Goal: Check status

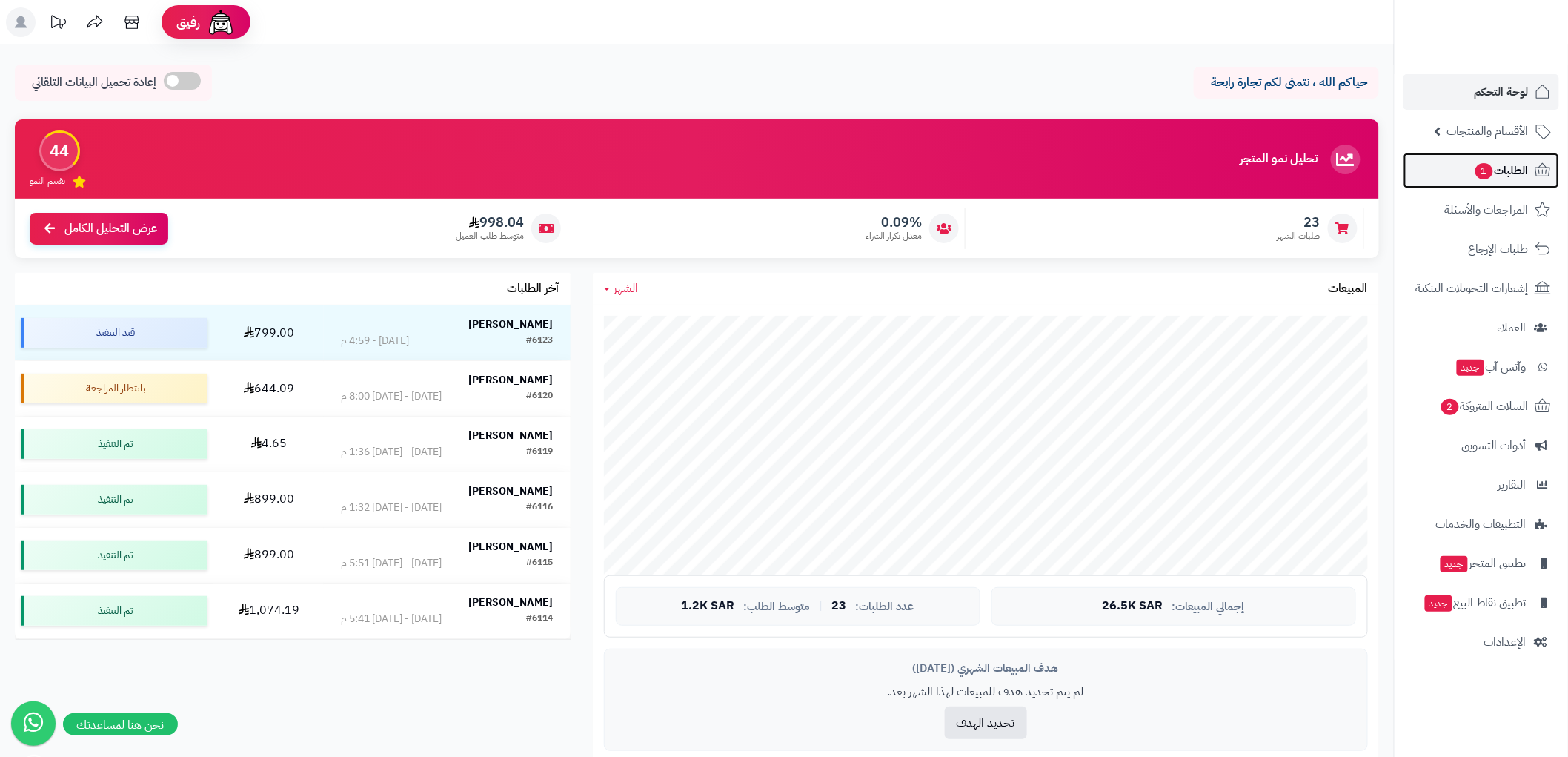
click at [1512, 165] on span "الطلبات 1" at bounding box center [1501, 170] width 55 height 21
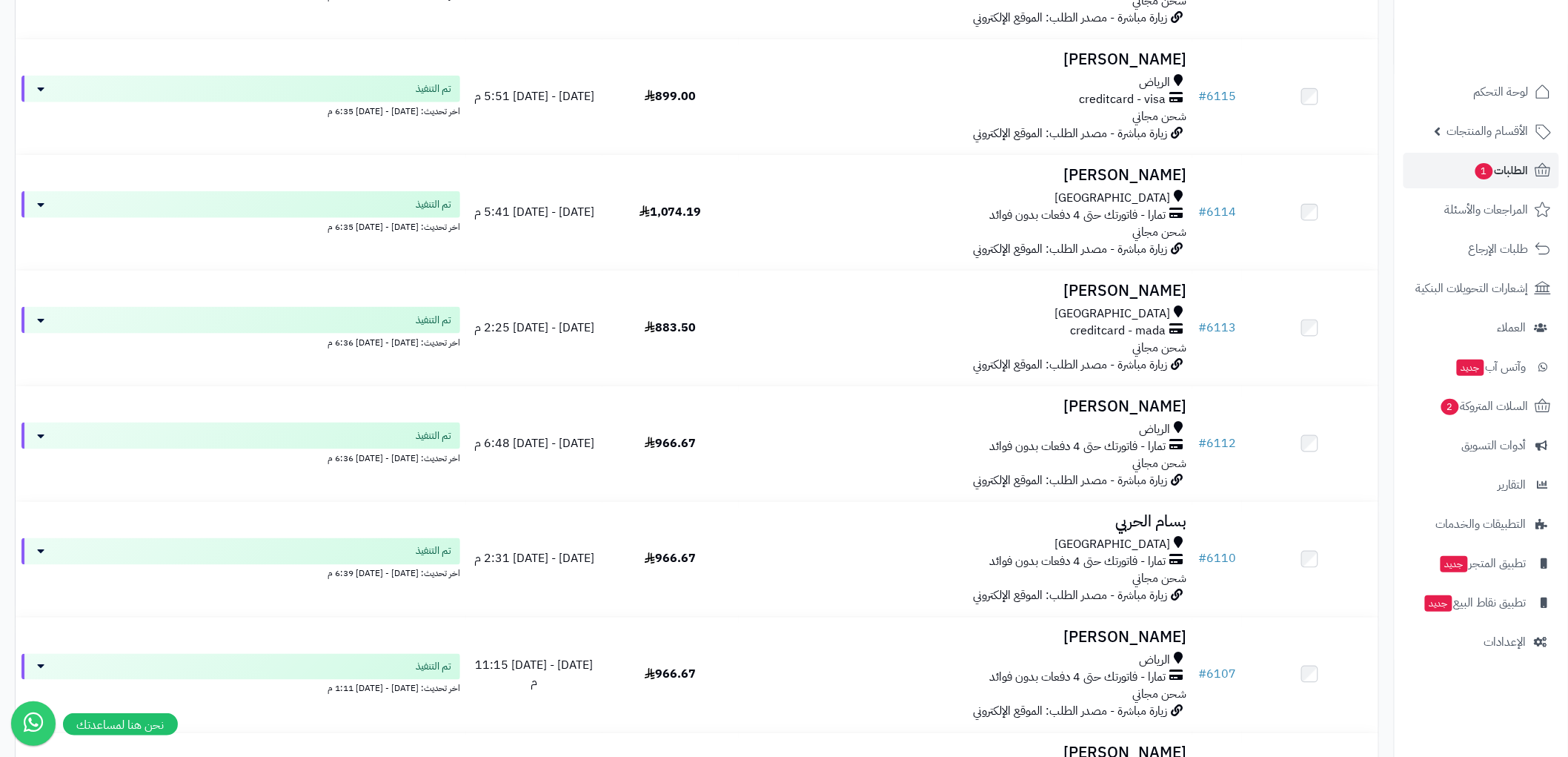
scroll to position [662, 0]
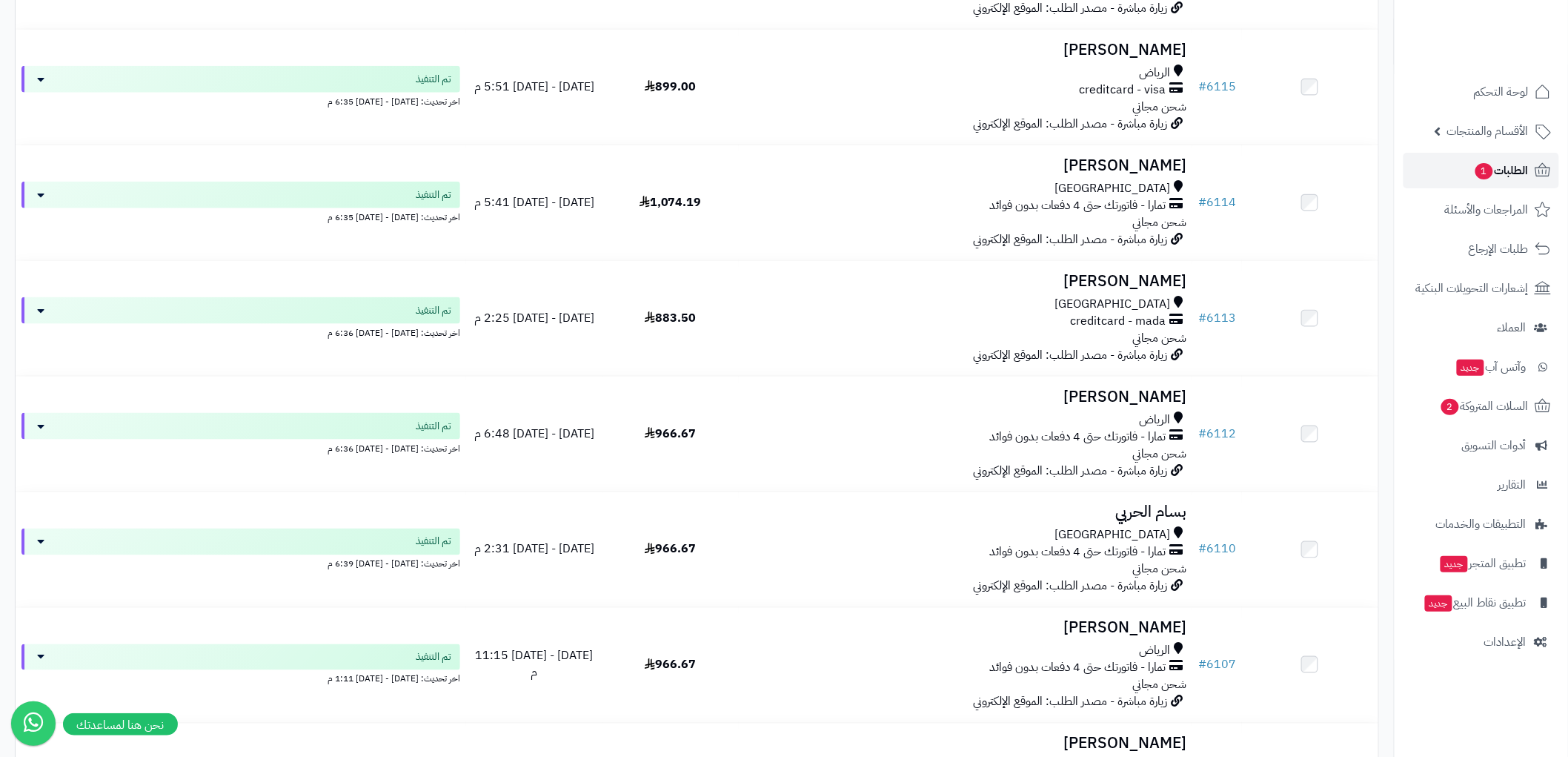
click at [1512, 165] on span "الطلبات 1" at bounding box center [1501, 170] width 55 height 21
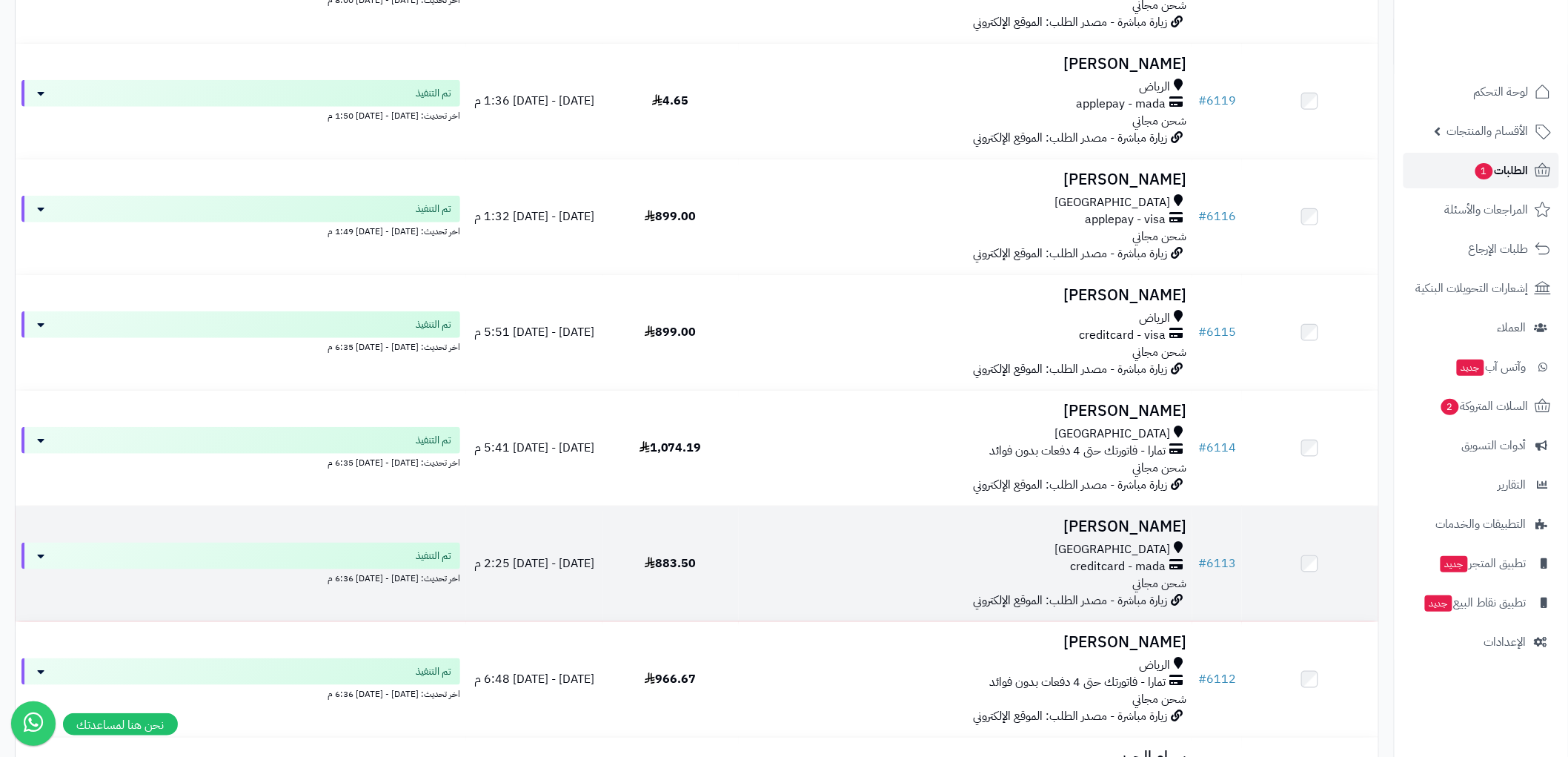
scroll to position [332, 0]
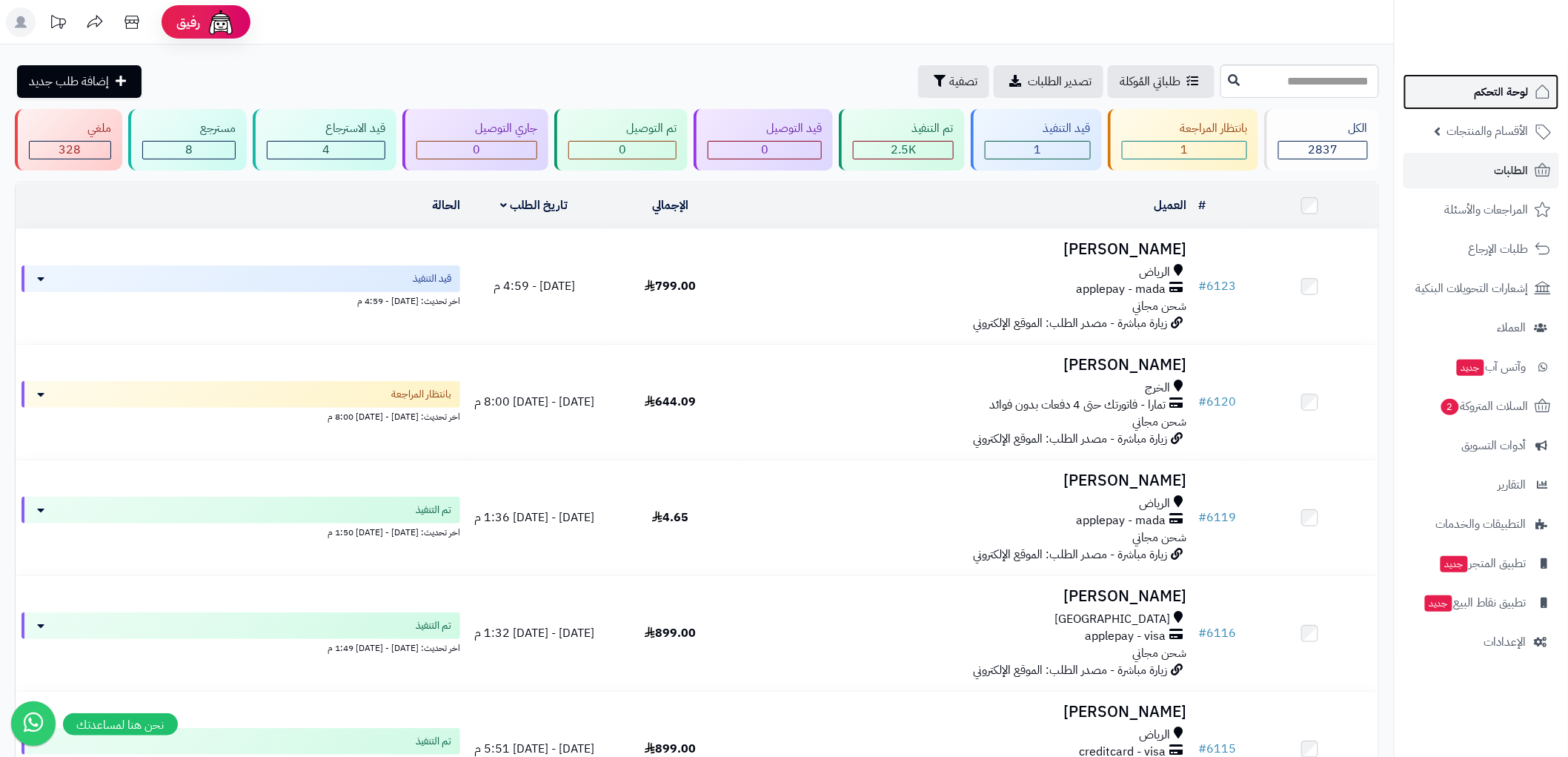
click at [1500, 85] on span "لوحة التحكم" at bounding box center [1501, 92] width 54 height 21
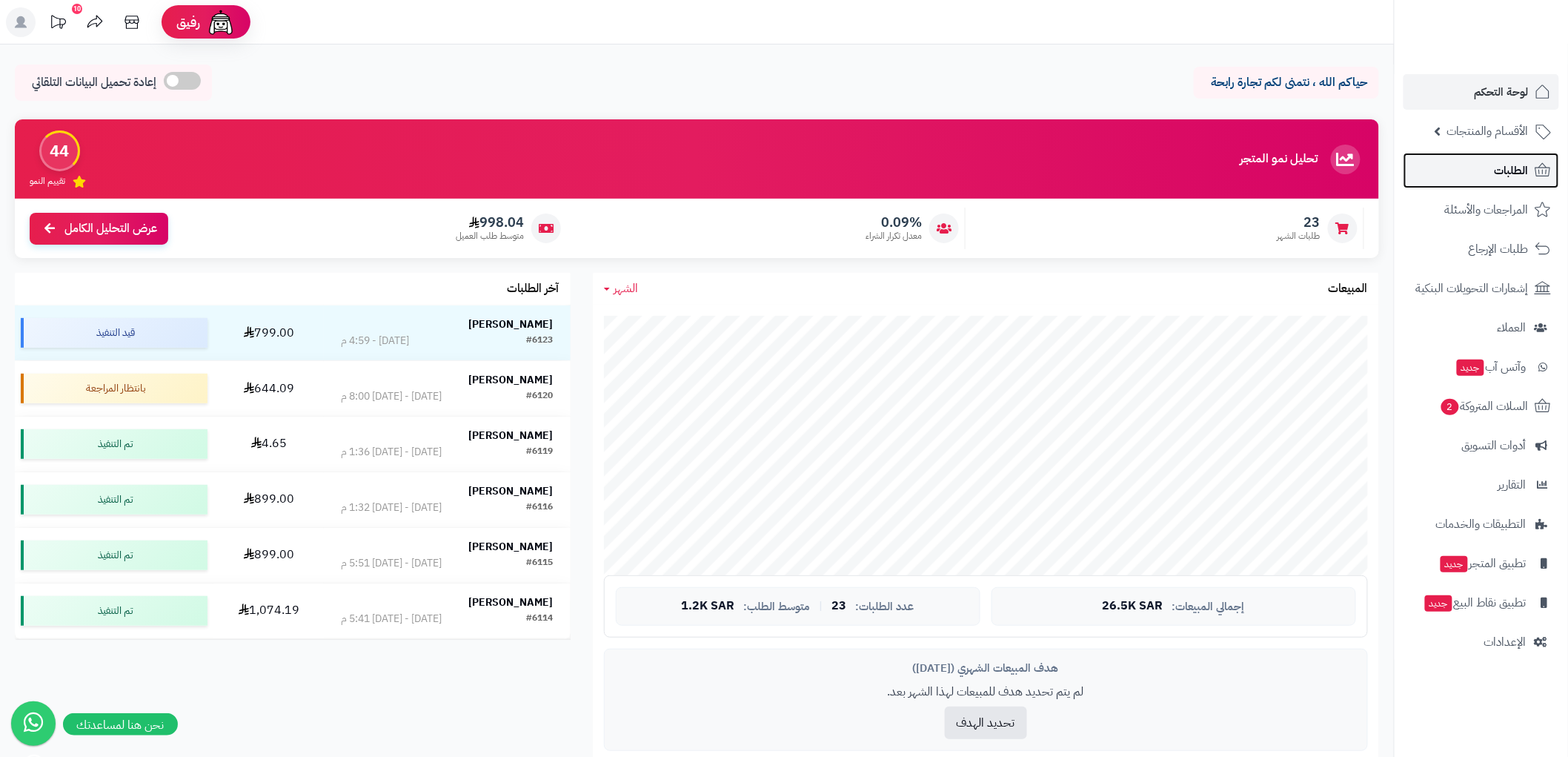
click at [1502, 162] on span "الطلبات" at bounding box center [1512, 170] width 34 height 21
